Goal: Entertainment & Leisure: Consume media (video, audio)

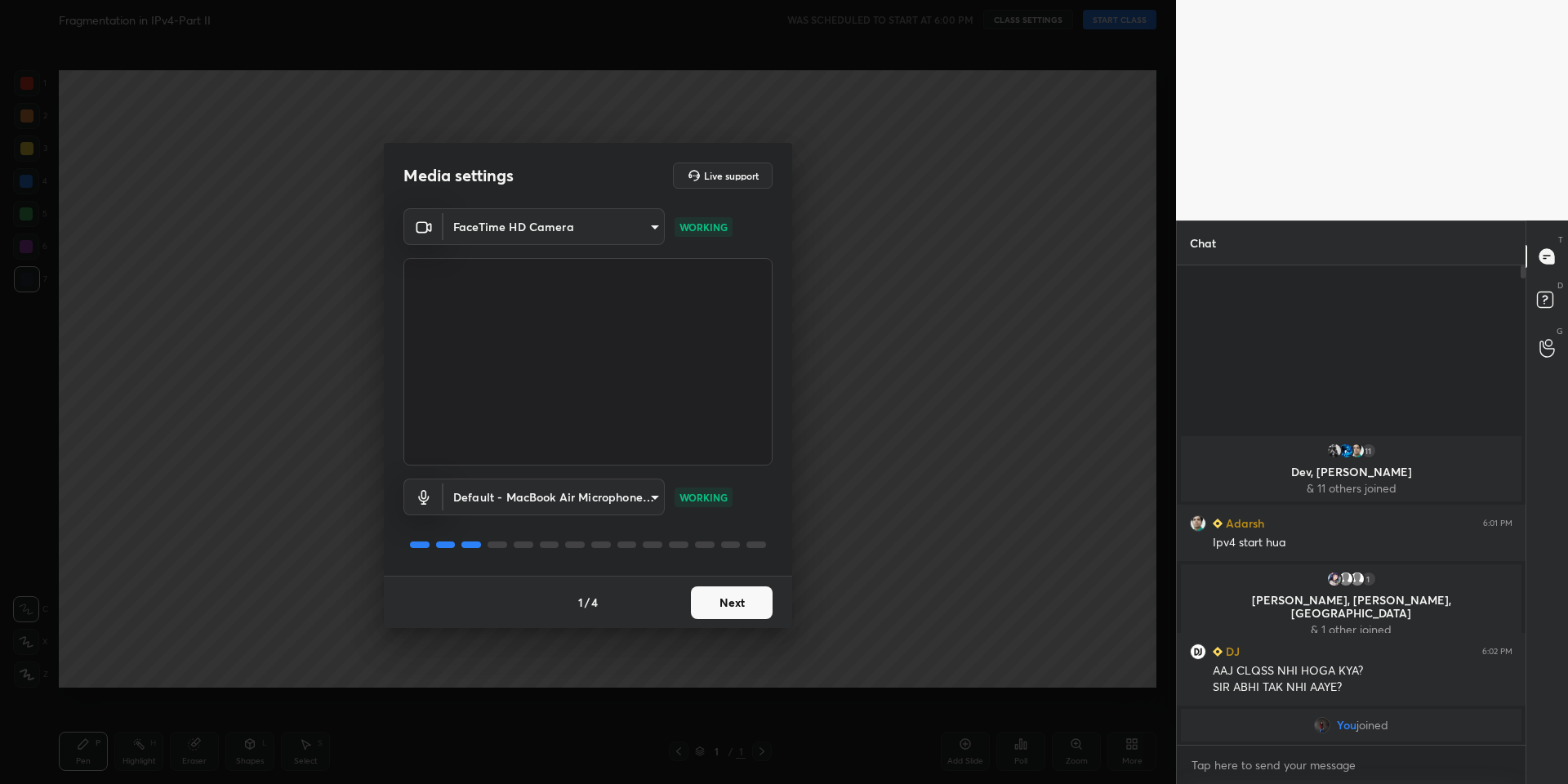
click at [743, 611] on button "Next" at bounding box center [731, 603] width 82 height 33
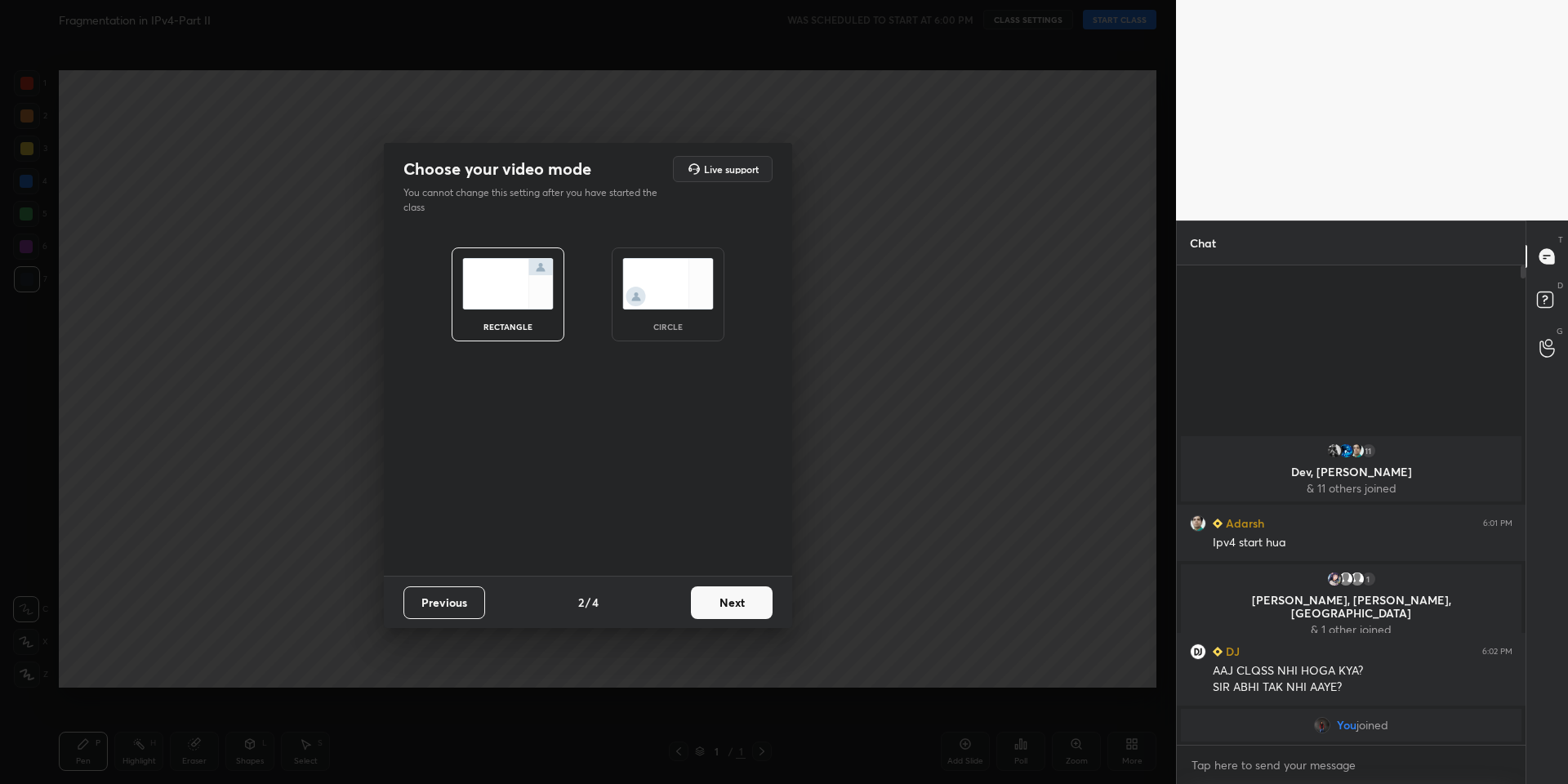
click at [743, 611] on button "Next" at bounding box center [731, 603] width 82 height 33
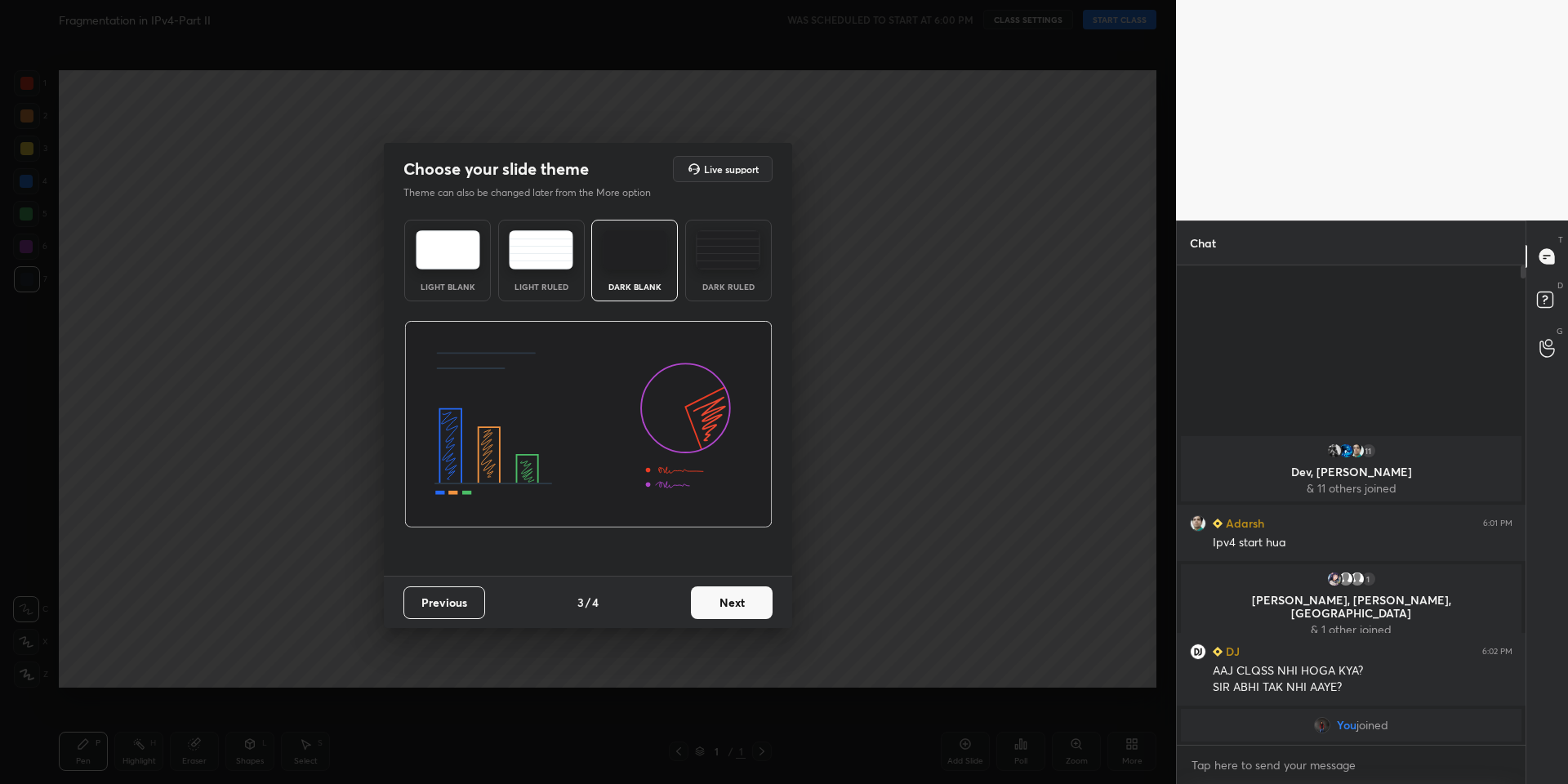
click at [743, 611] on button "Next" at bounding box center [731, 603] width 82 height 33
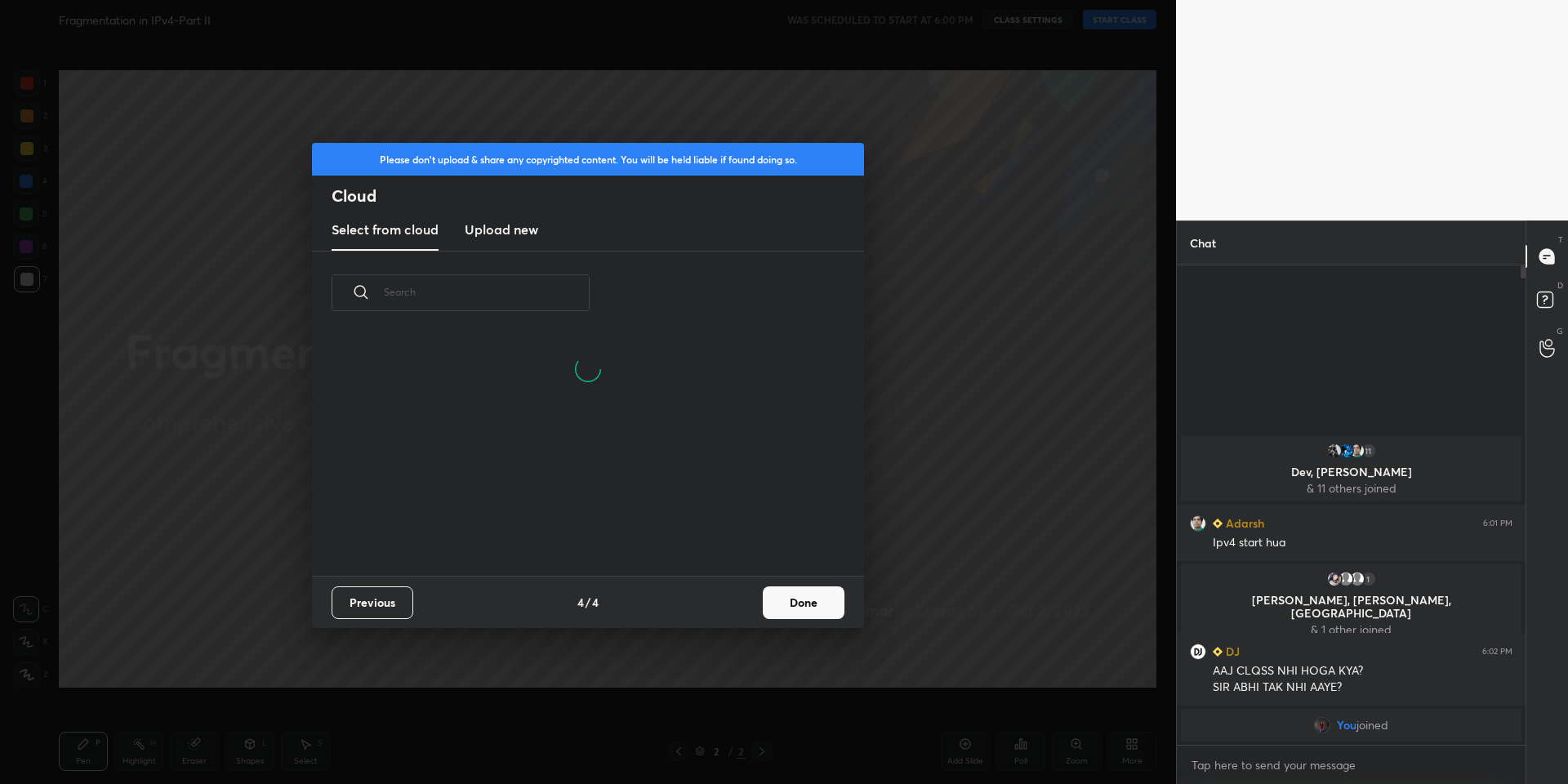
click at [806, 605] on button "Done" at bounding box center [803, 603] width 82 height 33
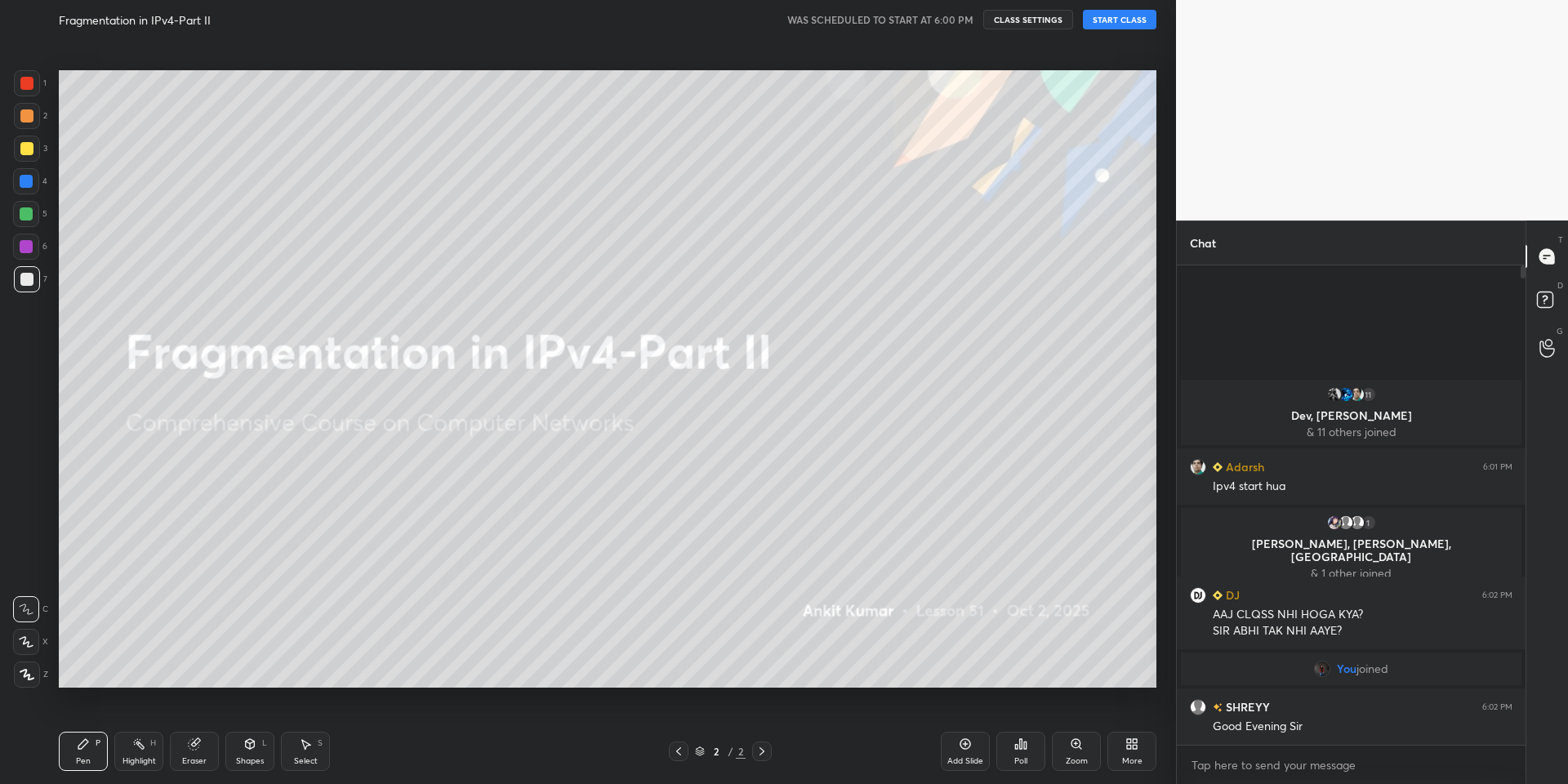
click at [1136, 24] on button "START CLASS" at bounding box center [1119, 19] width 73 height 20
click at [29, 149] on div at bounding box center [27, 148] width 13 height 13
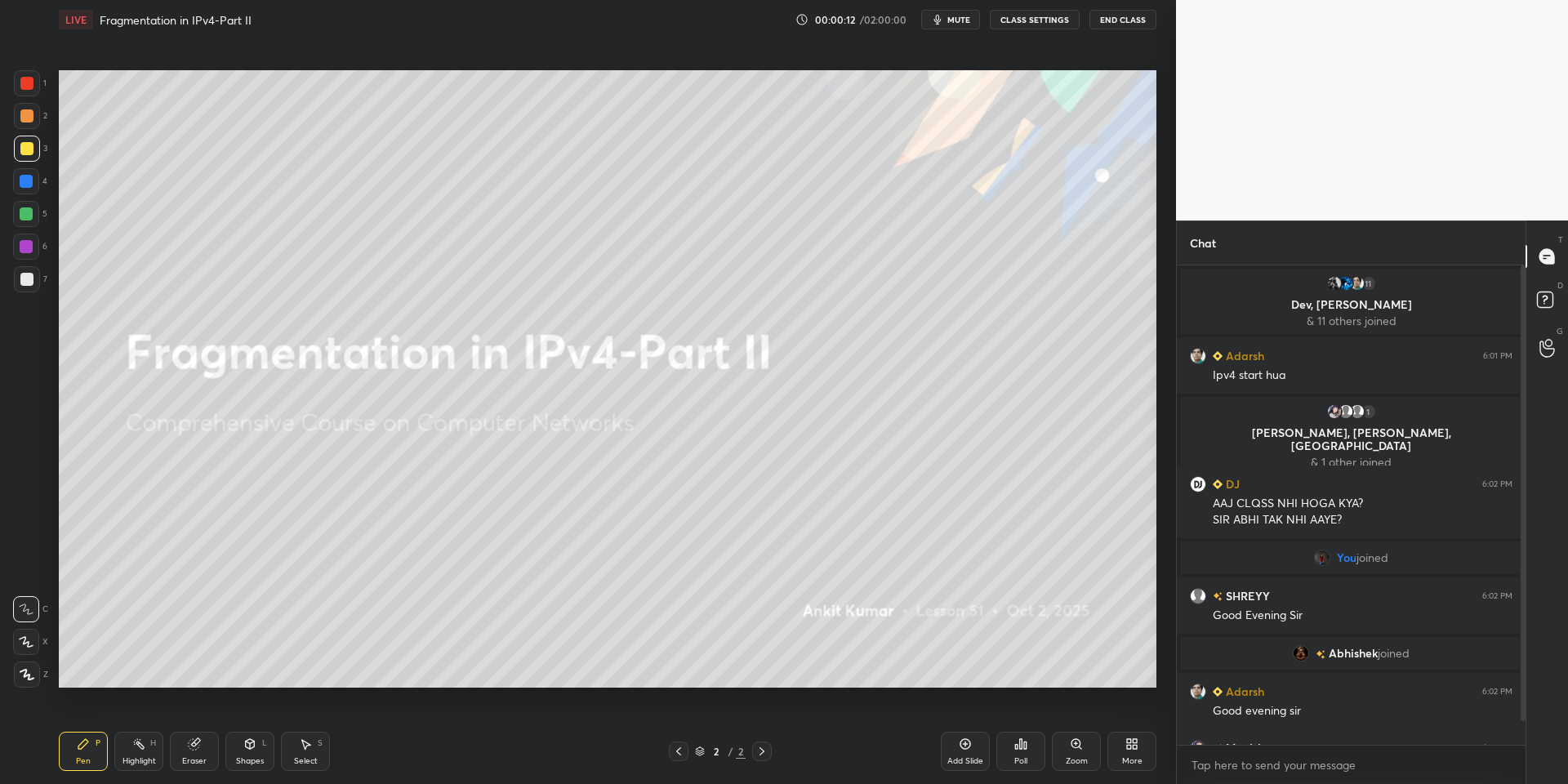
click at [28, 149] on div at bounding box center [27, 148] width 13 height 13
click at [23, 213] on div at bounding box center [26, 214] width 13 height 13
click at [31, 149] on div at bounding box center [27, 148] width 13 height 13
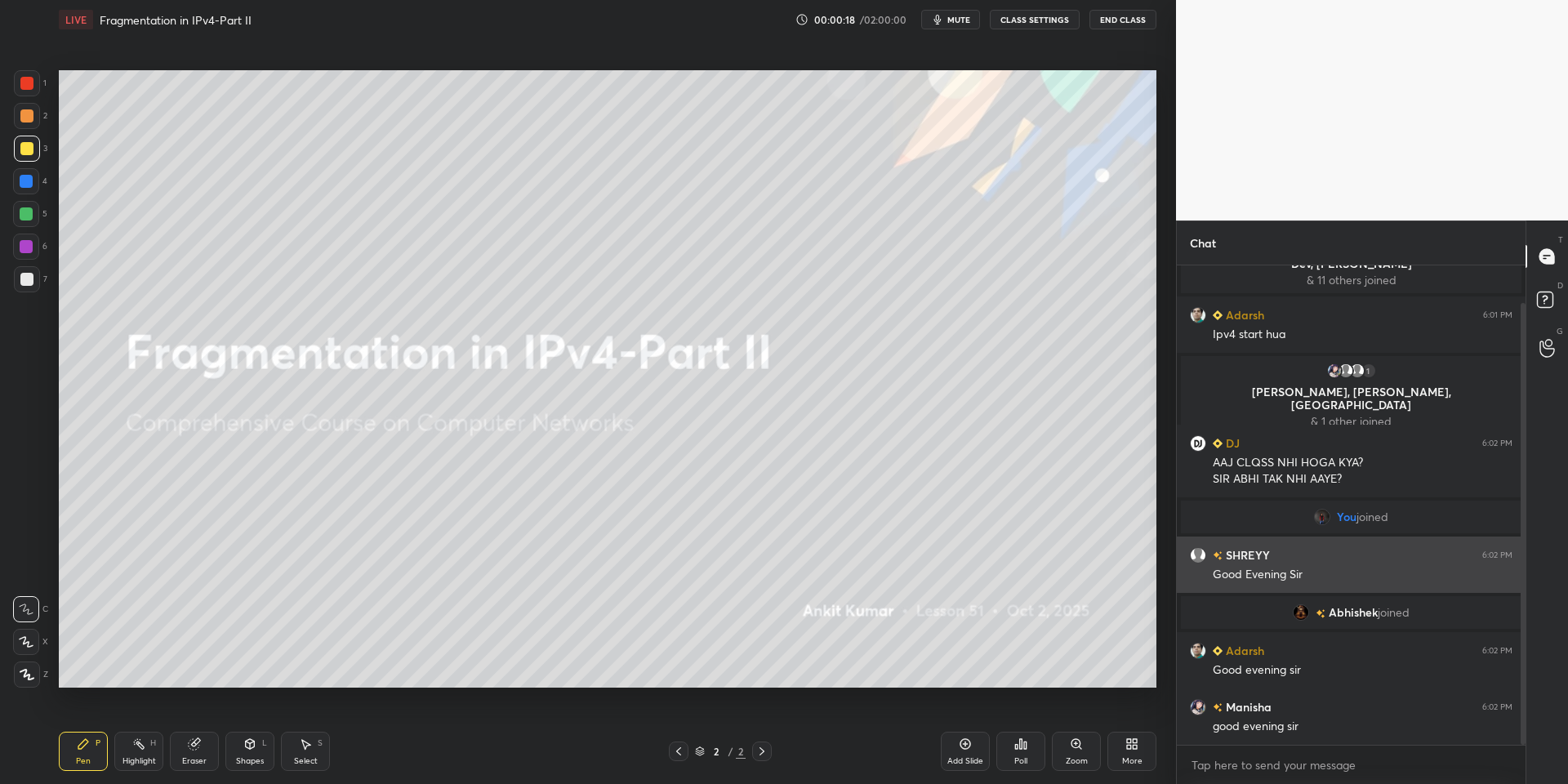
scroll to position [96, 0]
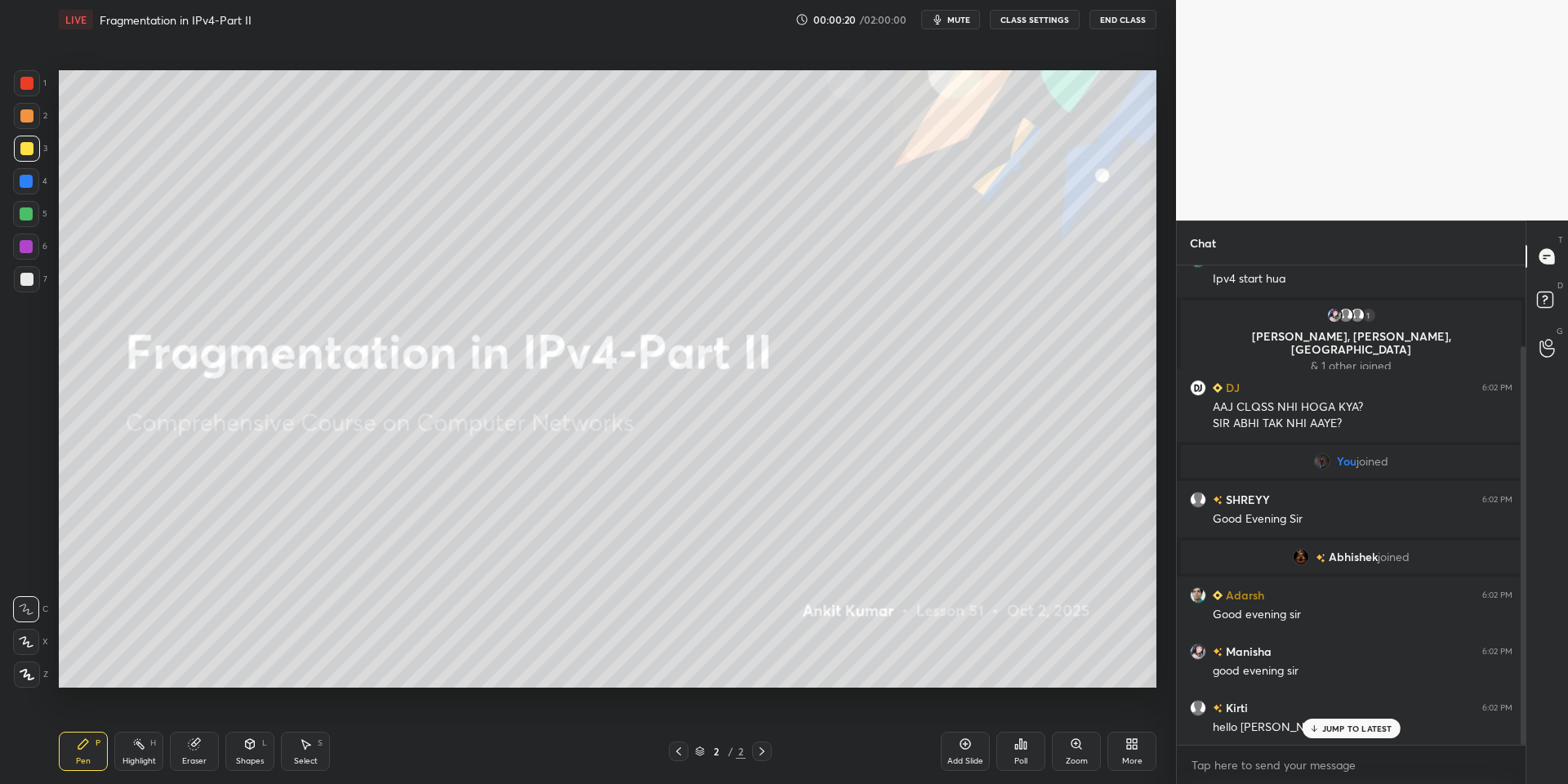
click at [1345, 725] on p "JUMP TO LATEST" at bounding box center [1358, 728] width 71 height 9
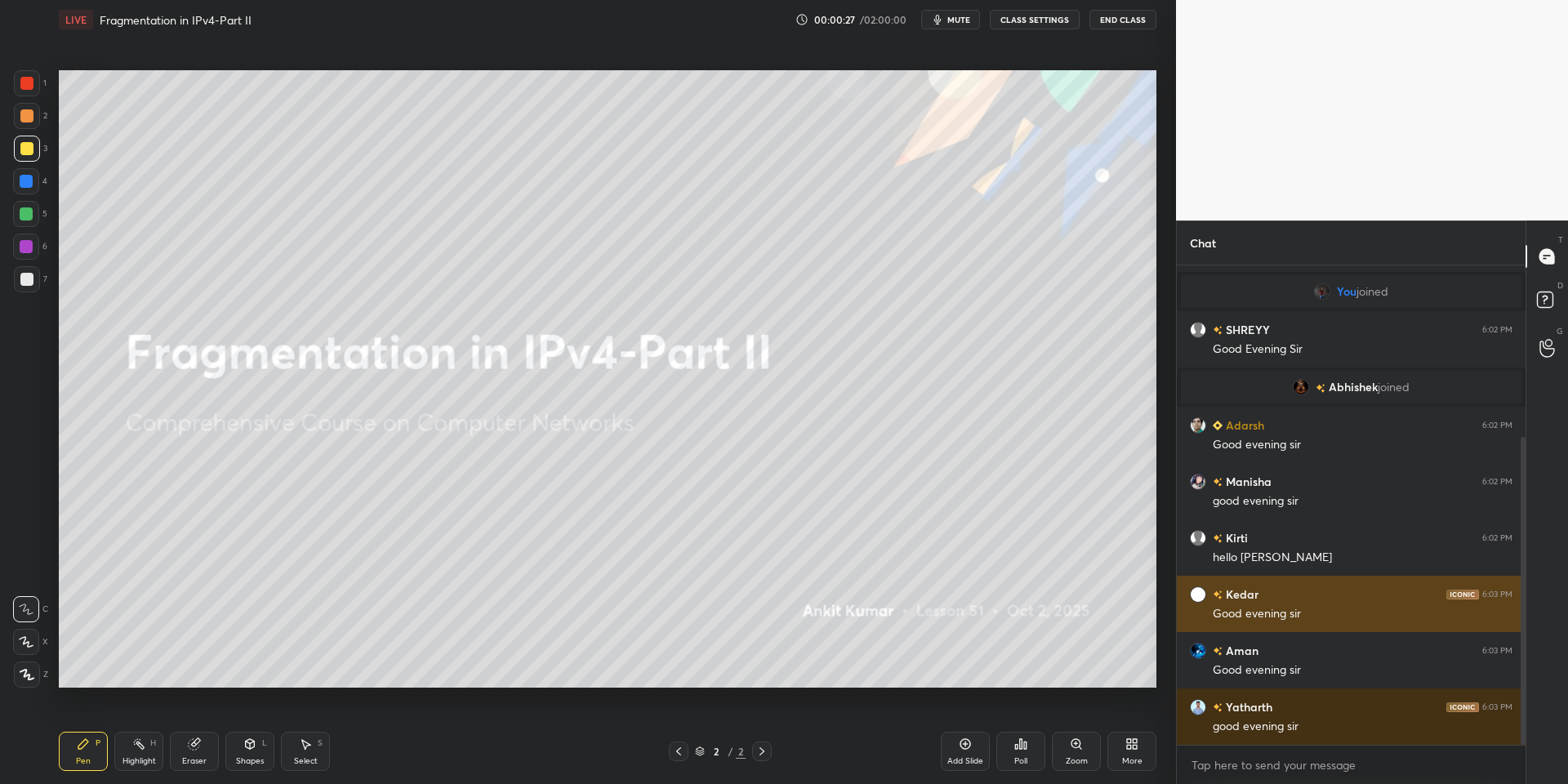
scroll to position [322, 0]
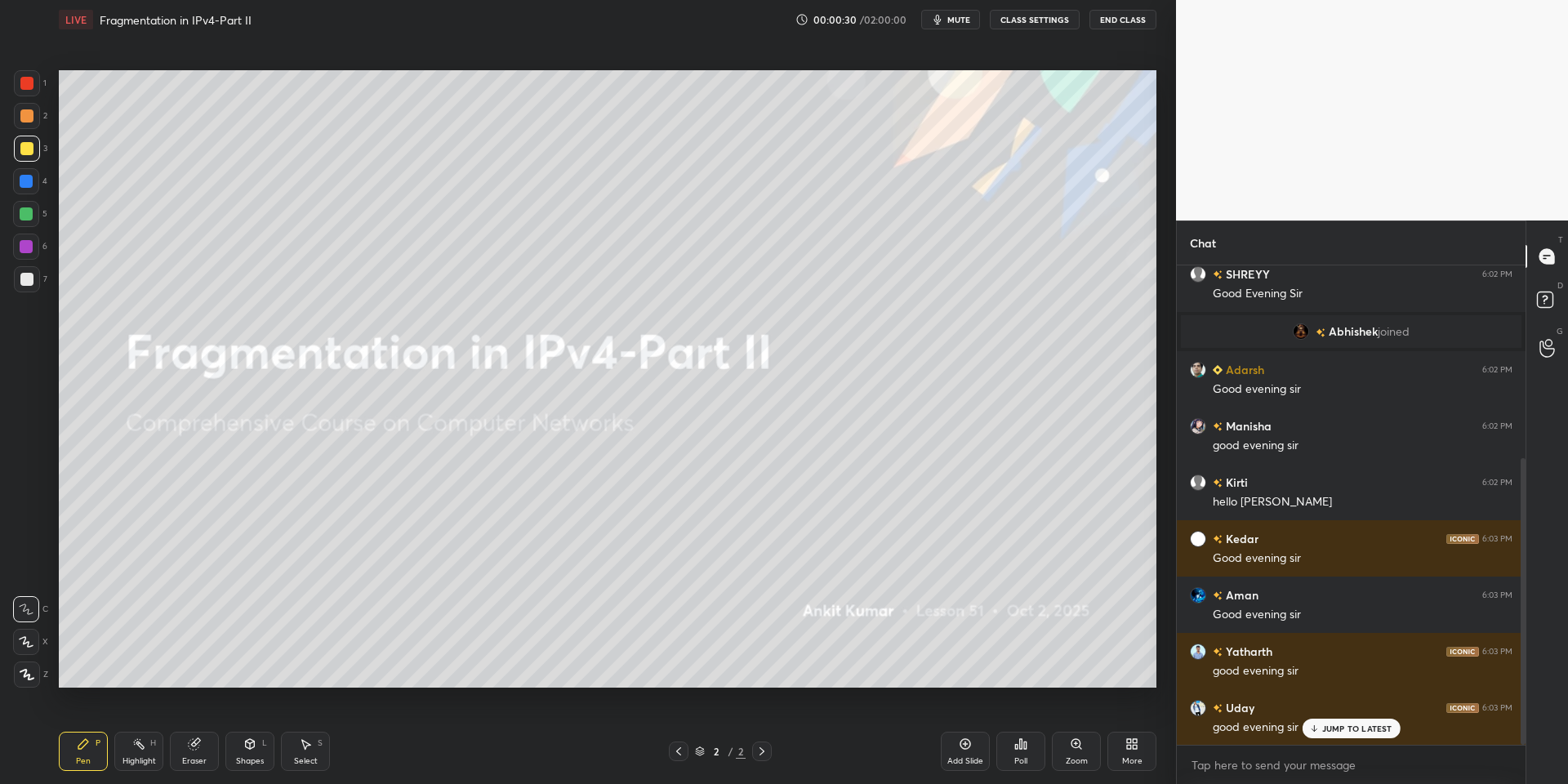
click at [1339, 731] on p "JUMP TO LATEST" at bounding box center [1358, 728] width 71 height 9
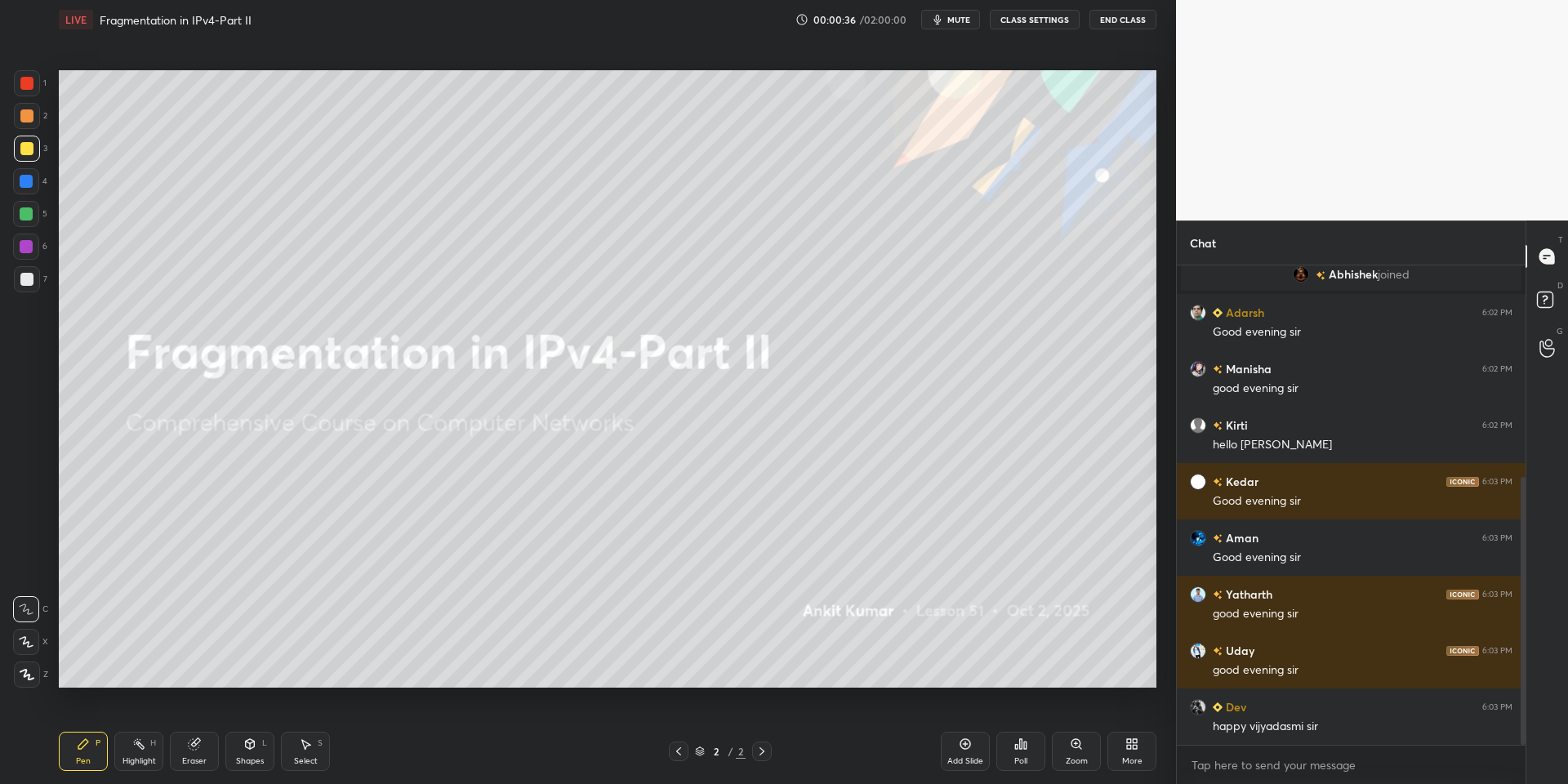
click at [24, 117] on div at bounding box center [27, 115] width 13 height 13
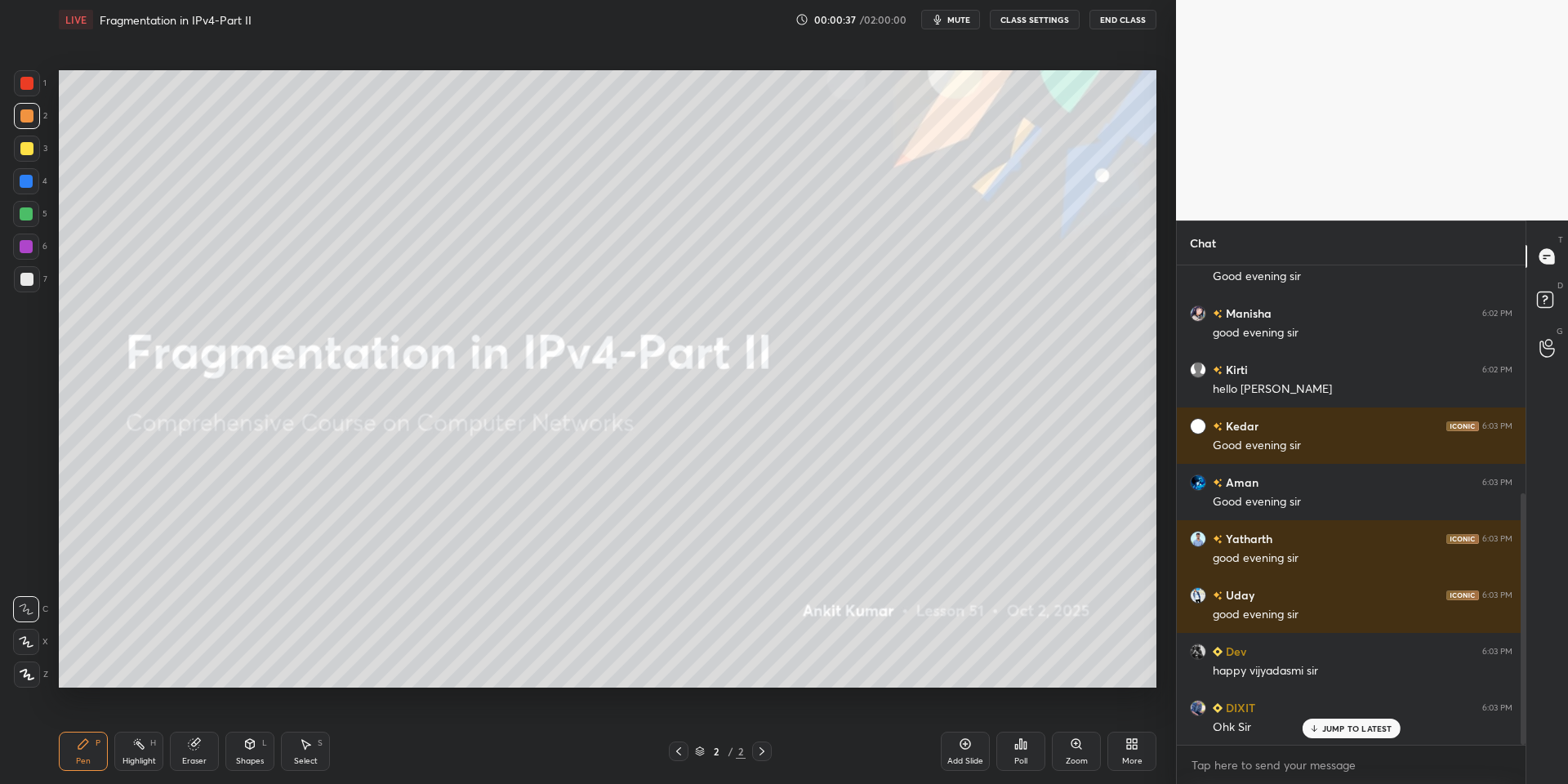
click at [28, 149] on div at bounding box center [27, 148] width 13 height 13
click at [1349, 724] on p "JUMP TO LATEST" at bounding box center [1358, 728] width 71 height 9
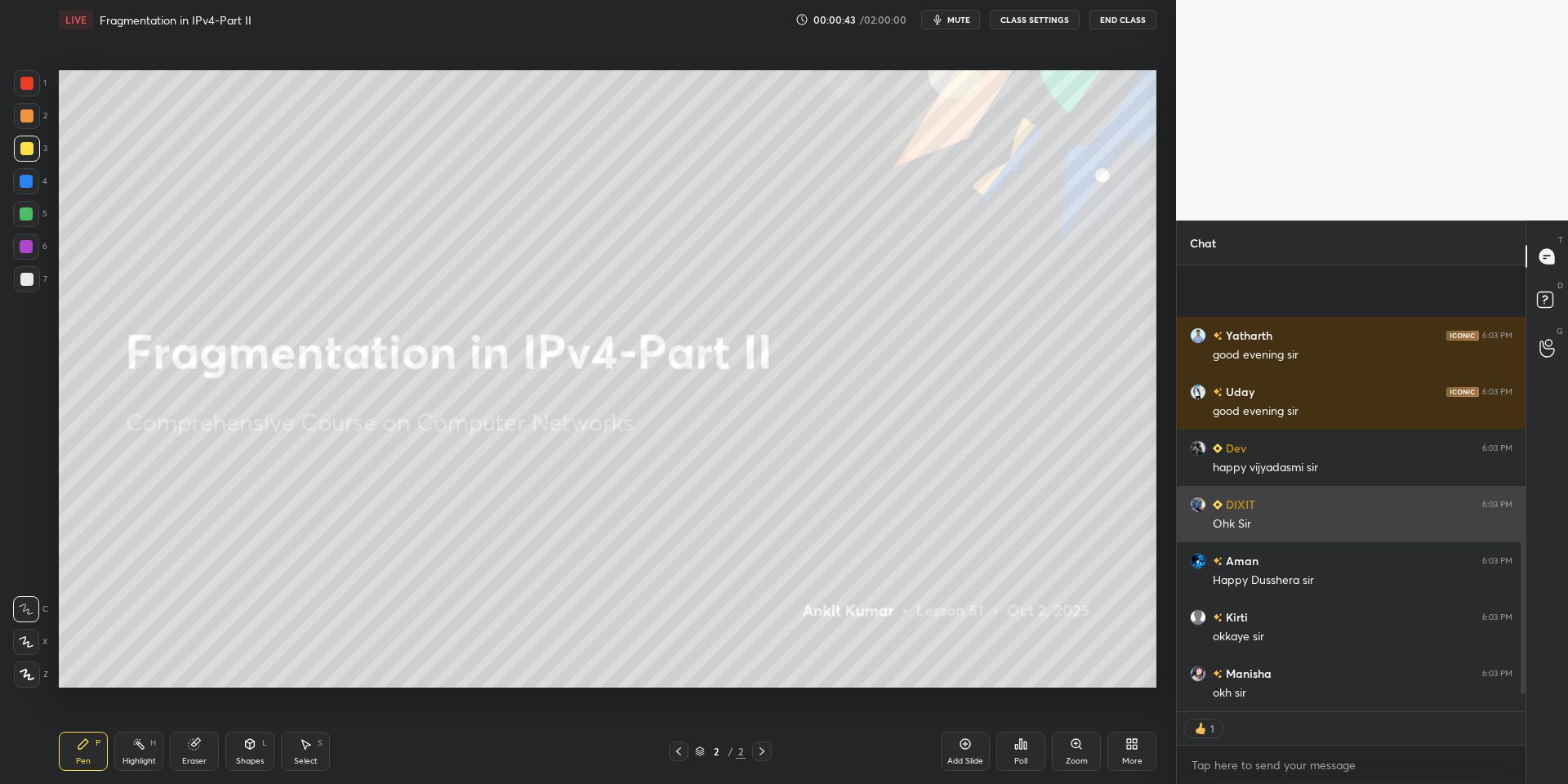
scroll to position [750, 0]
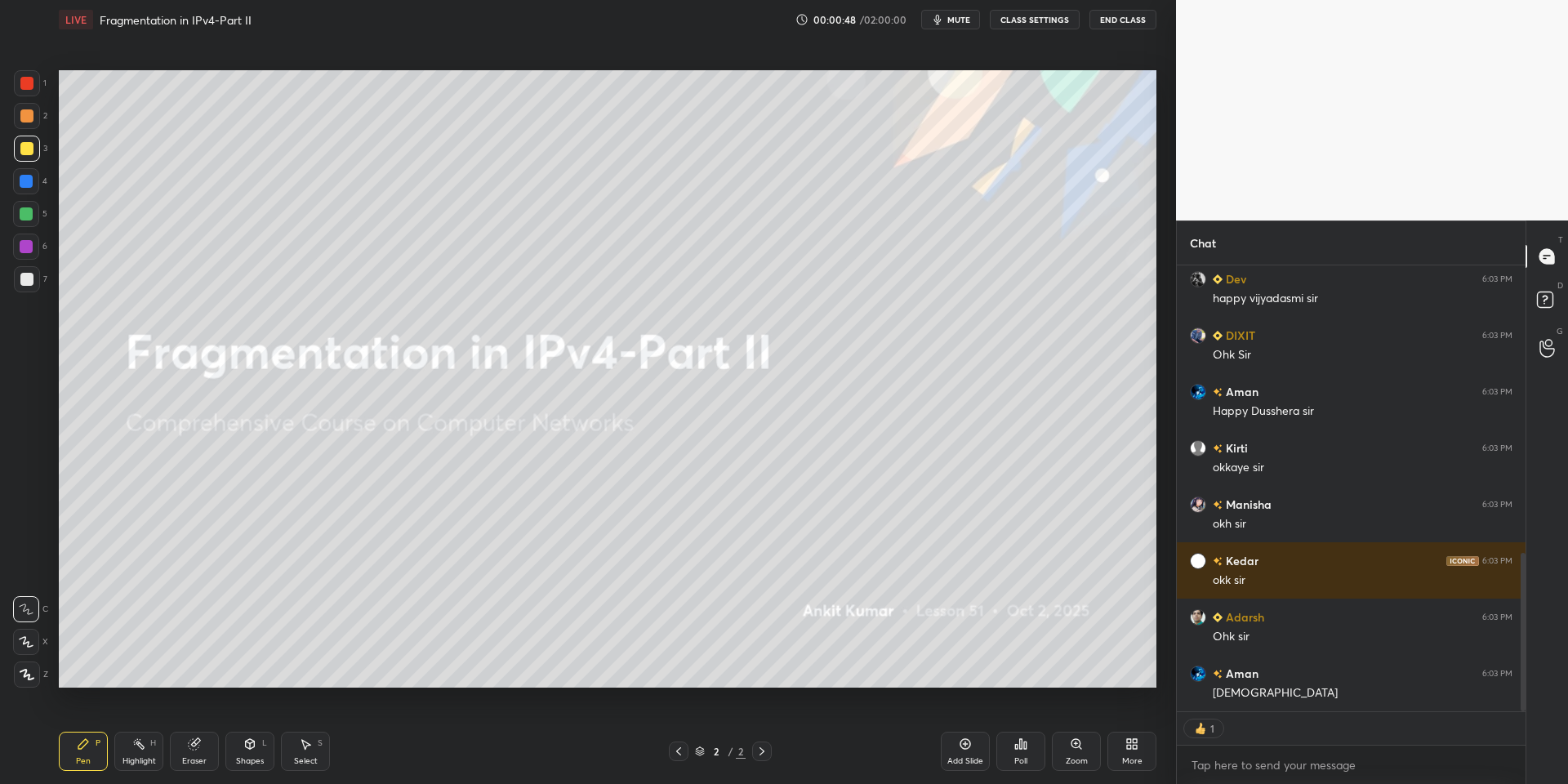
click at [23, 152] on div at bounding box center [27, 148] width 13 height 13
click at [28, 208] on div at bounding box center [26, 214] width 13 height 13
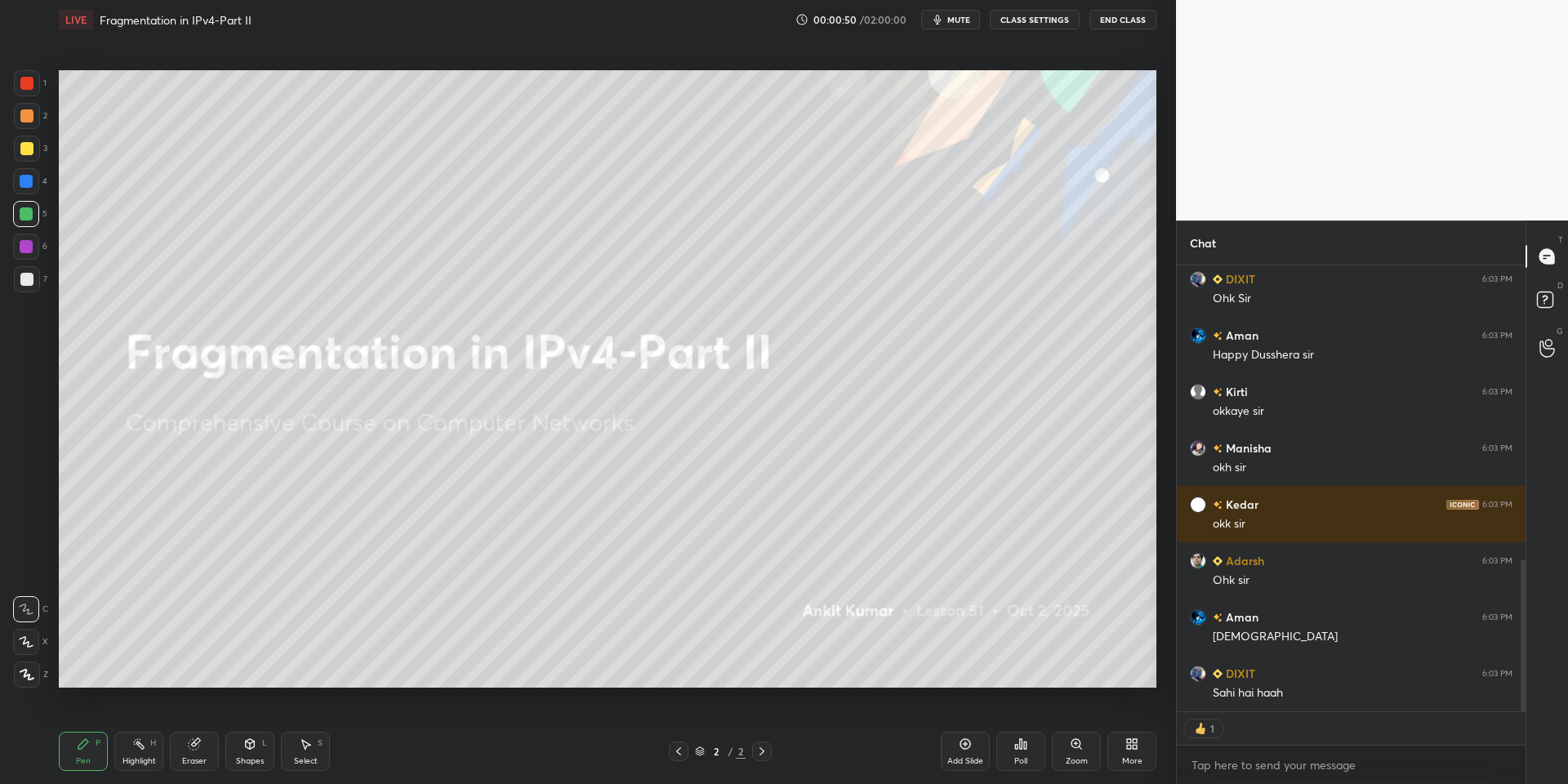
click at [23, 149] on div at bounding box center [27, 148] width 13 height 13
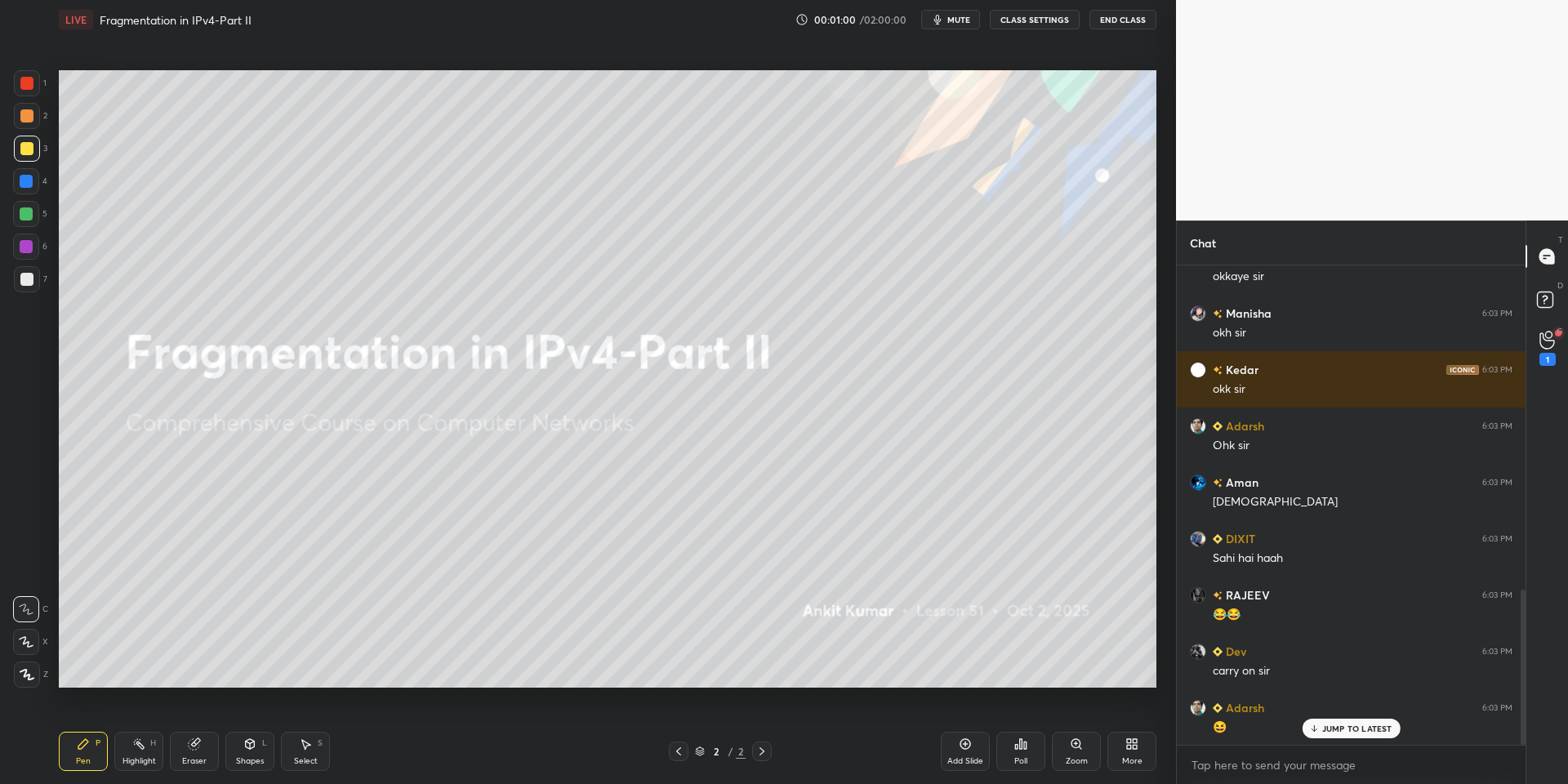
scroll to position [1055, 0]
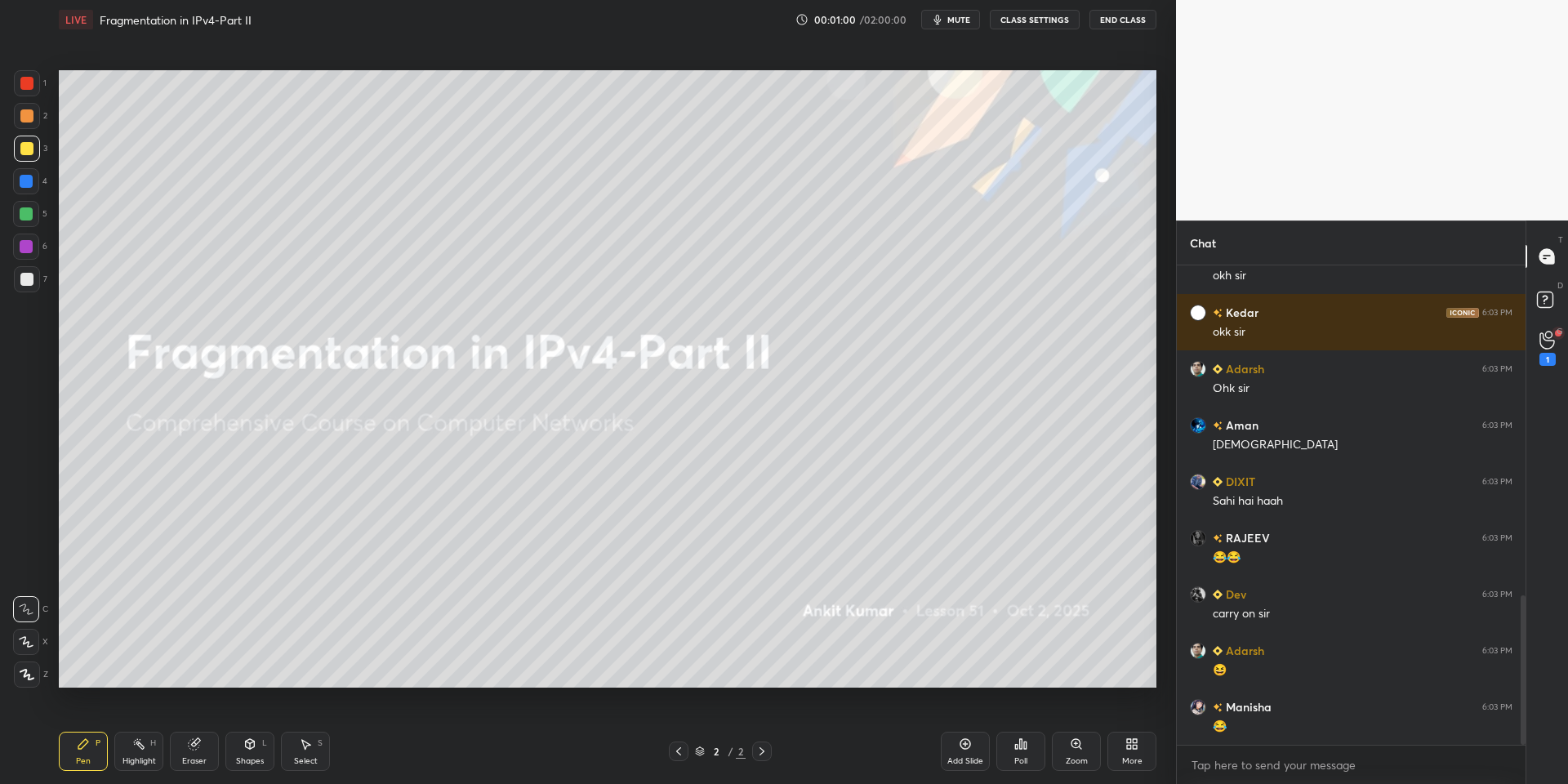
click at [1334, 728] on div "😂" at bounding box center [1363, 726] width 300 height 16
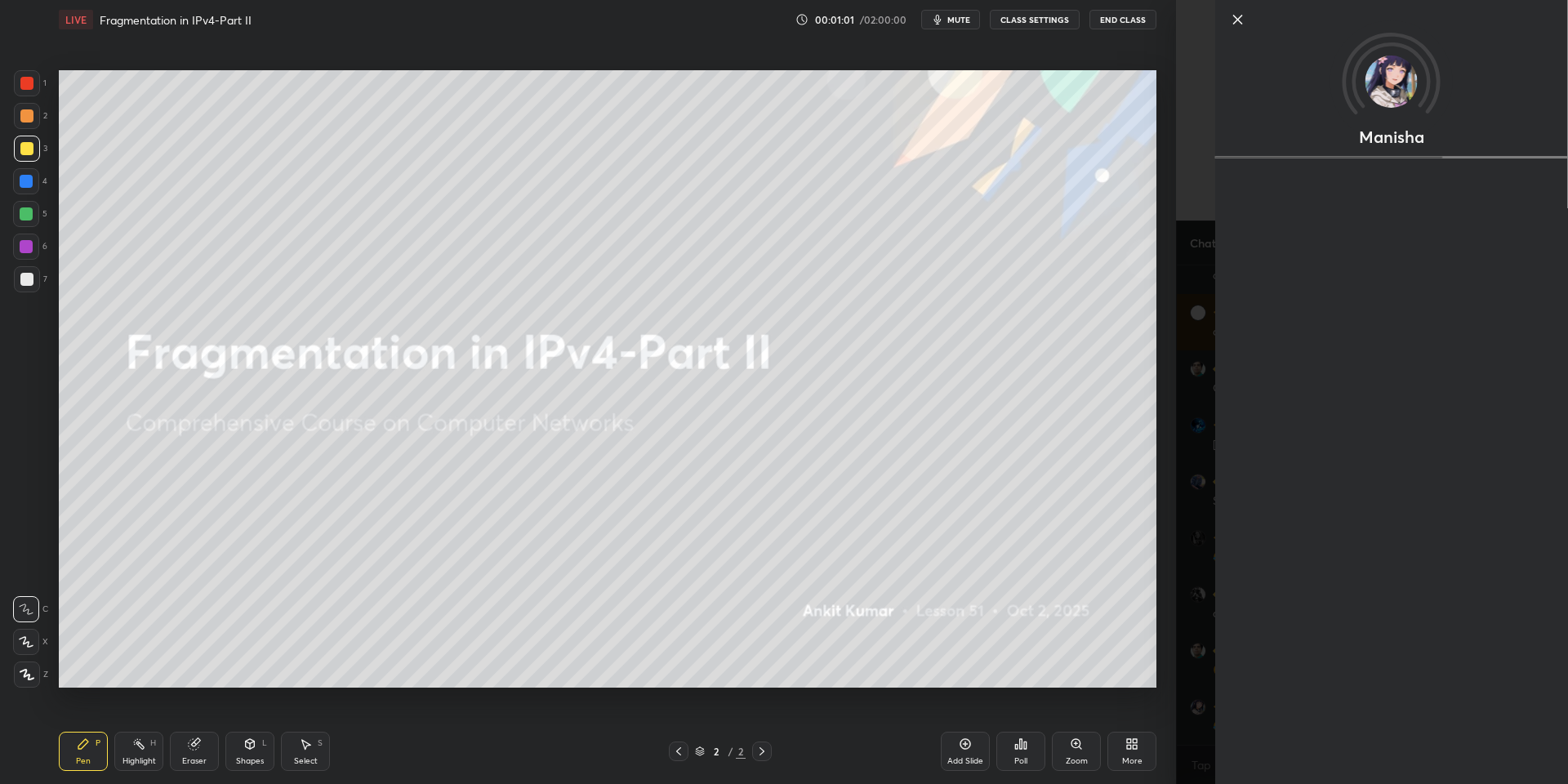
scroll to position [1111, 0]
click at [1235, 17] on icon at bounding box center [1237, 19] width 8 height 8
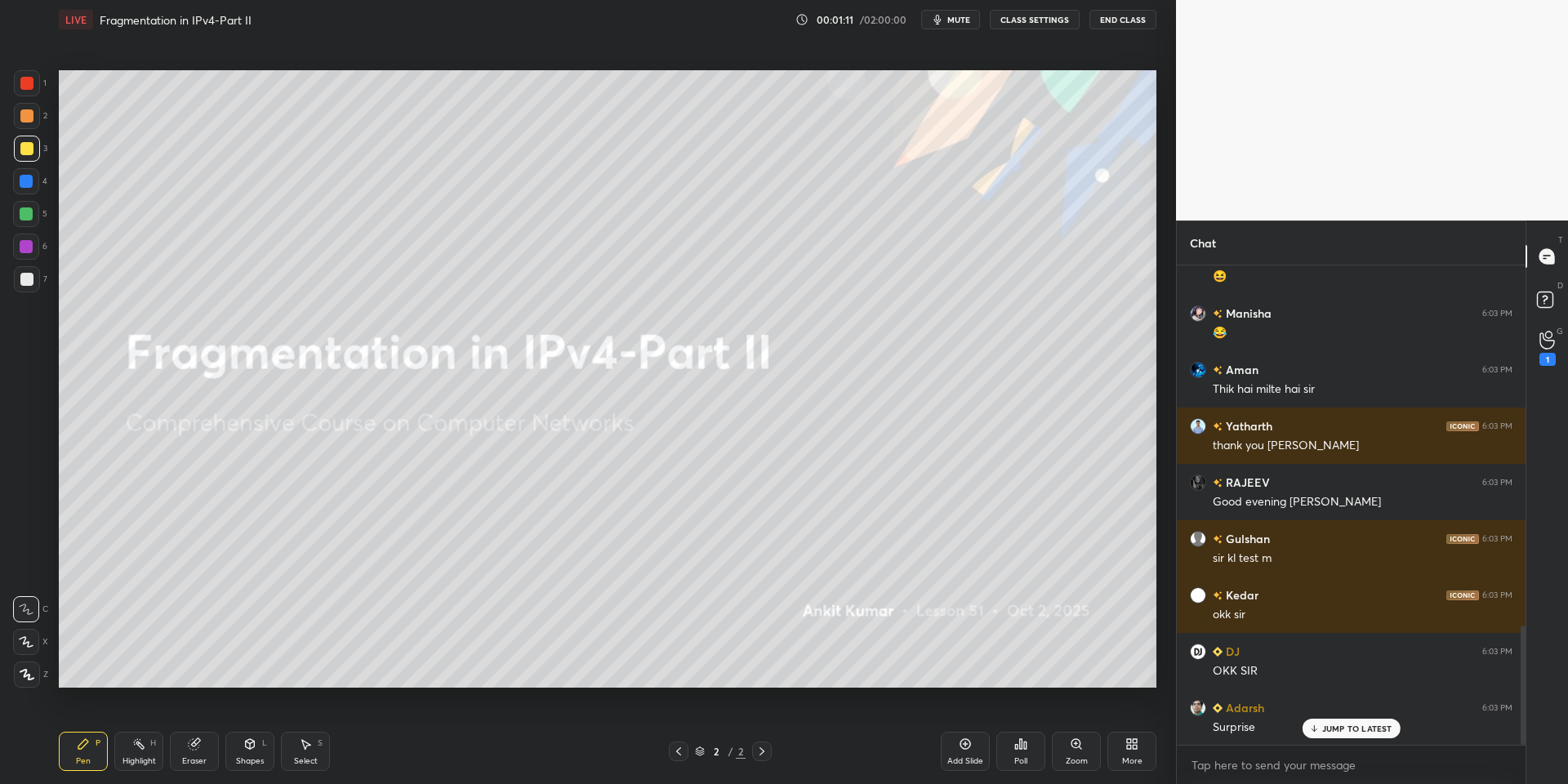
scroll to position [1506, 0]
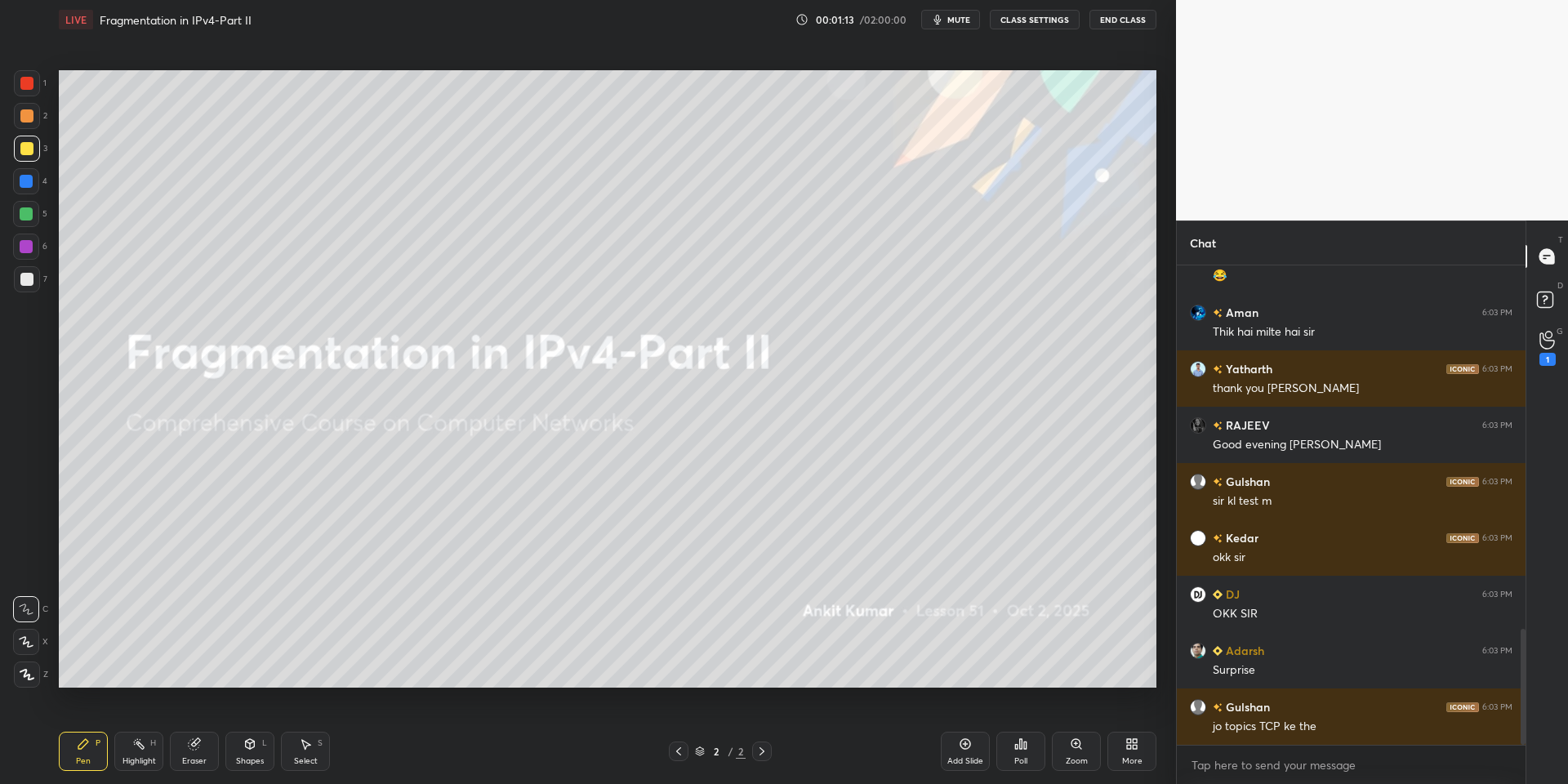
click at [1120, 27] on button "End Class" at bounding box center [1123, 19] width 67 height 20
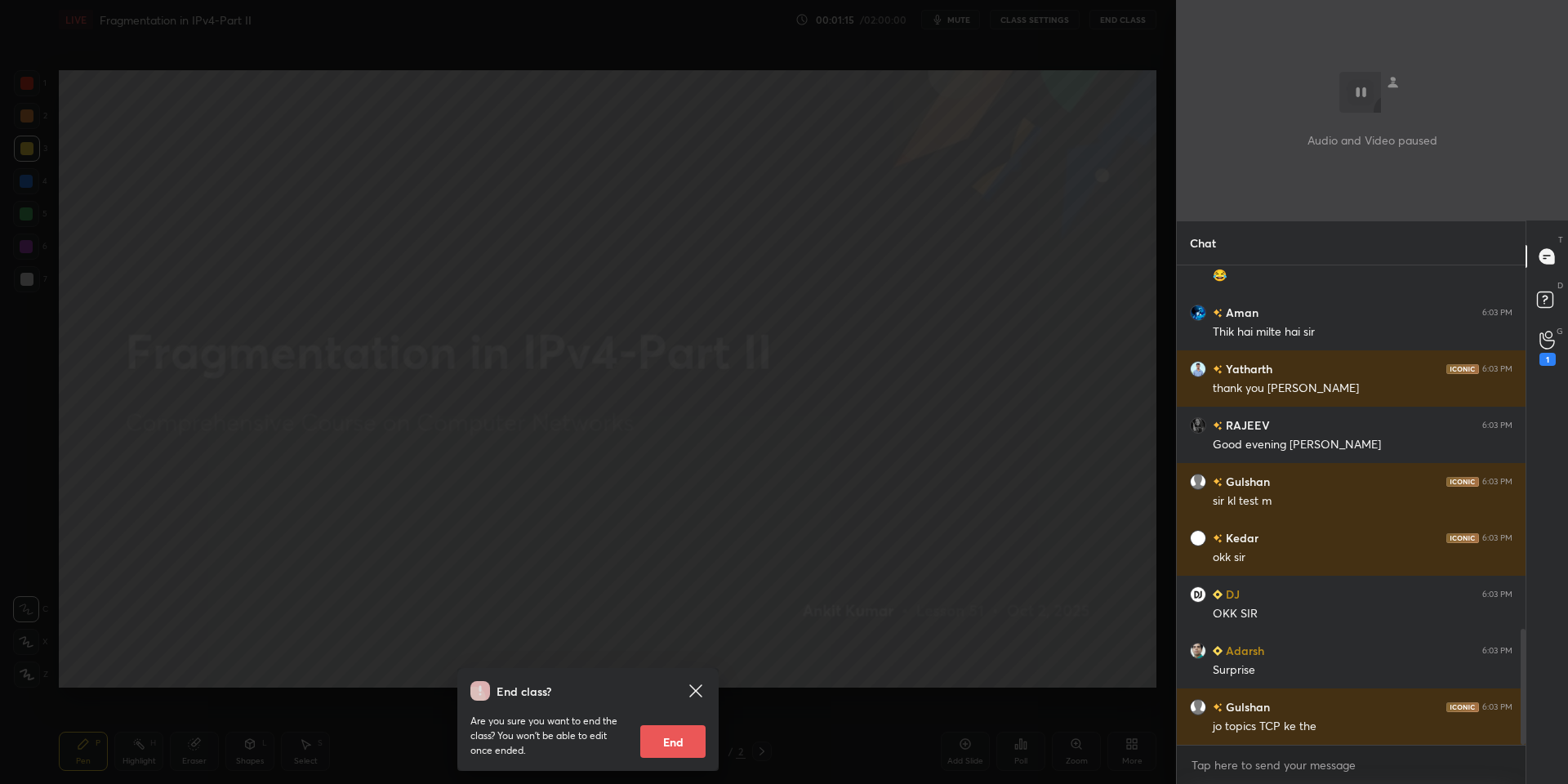
click at [660, 746] on button "End" at bounding box center [673, 742] width 65 height 33
type textarea "x"
